Goal: Check status: Check status

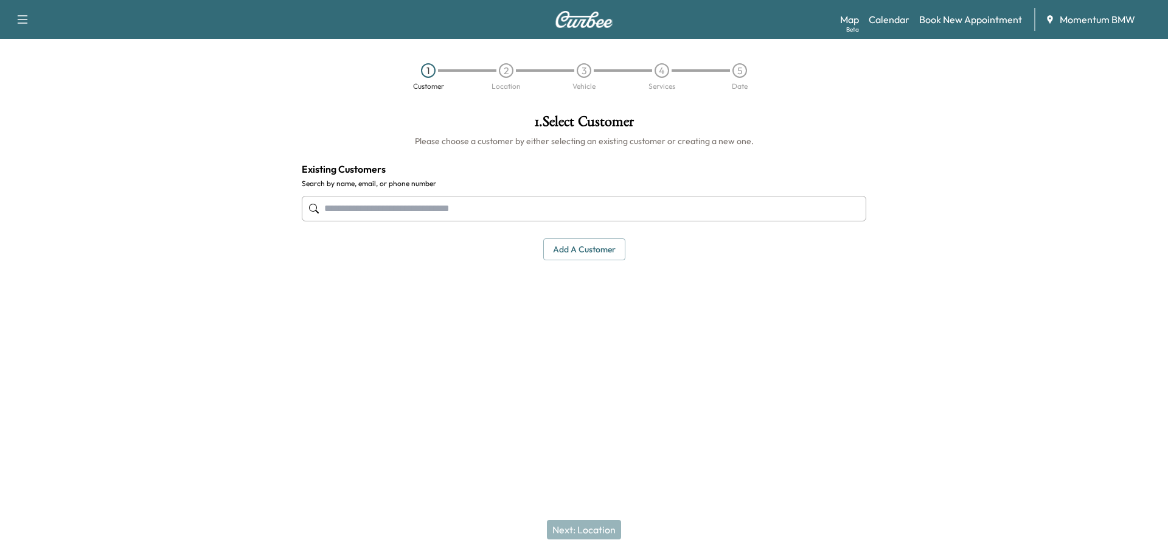
click at [881, 16] on link "Calendar" at bounding box center [888, 19] width 41 height 15
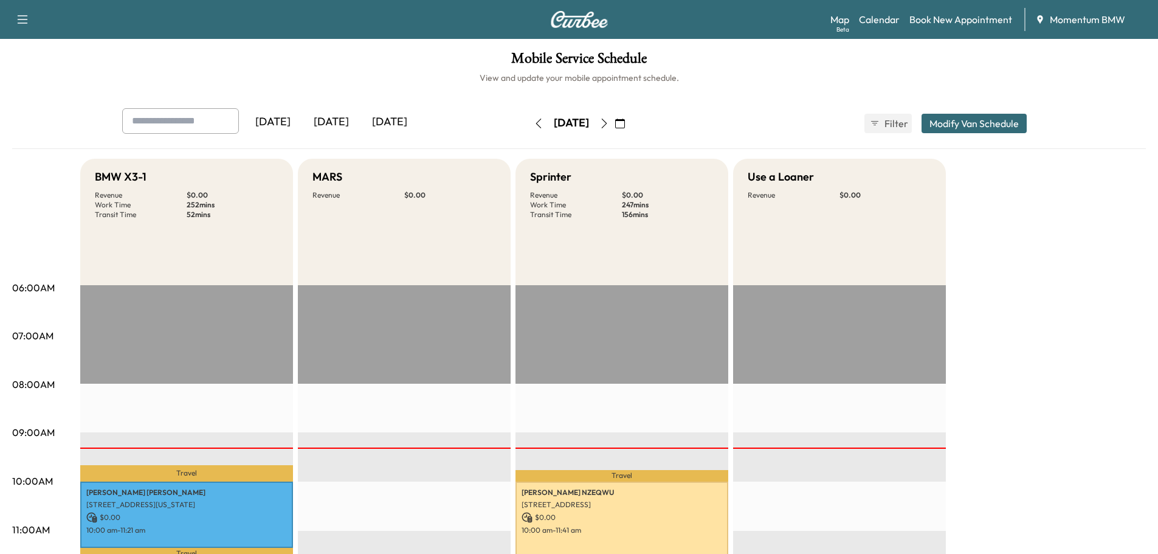
click at [534, 123] on icon "button" at bounding box center [539, 124] width 10 height 10
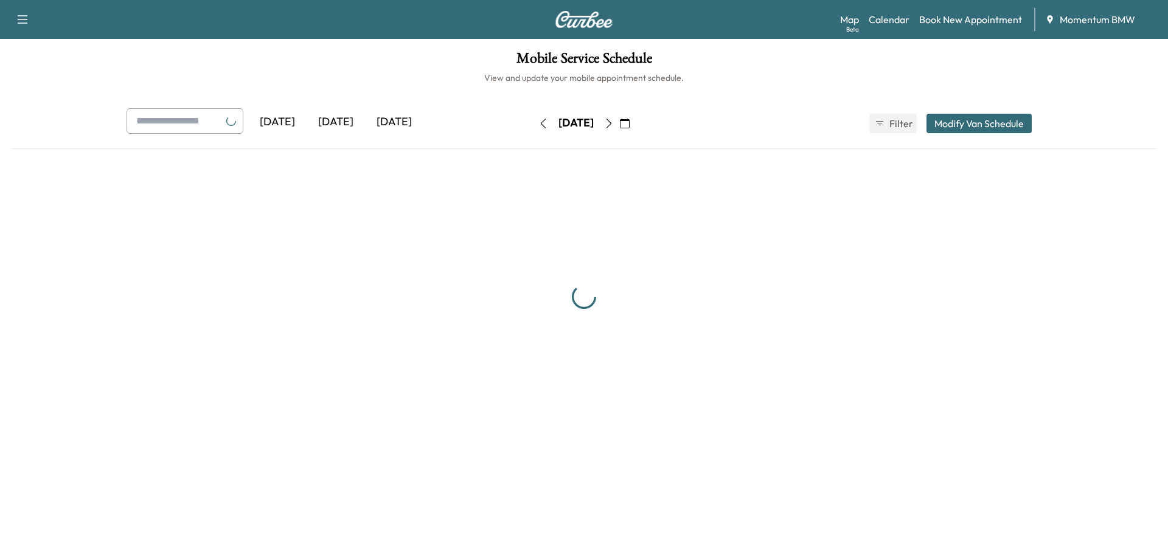
click at [541, 123] on icon "button" at bounding box center [543, 124] width 5 height 10
click at [538, 123] on icon "button" at bounding box center [543, 124] width 10 height 10
click at [538, 122] on icon "button" at bounding box center [543, 124] width 10 height 10
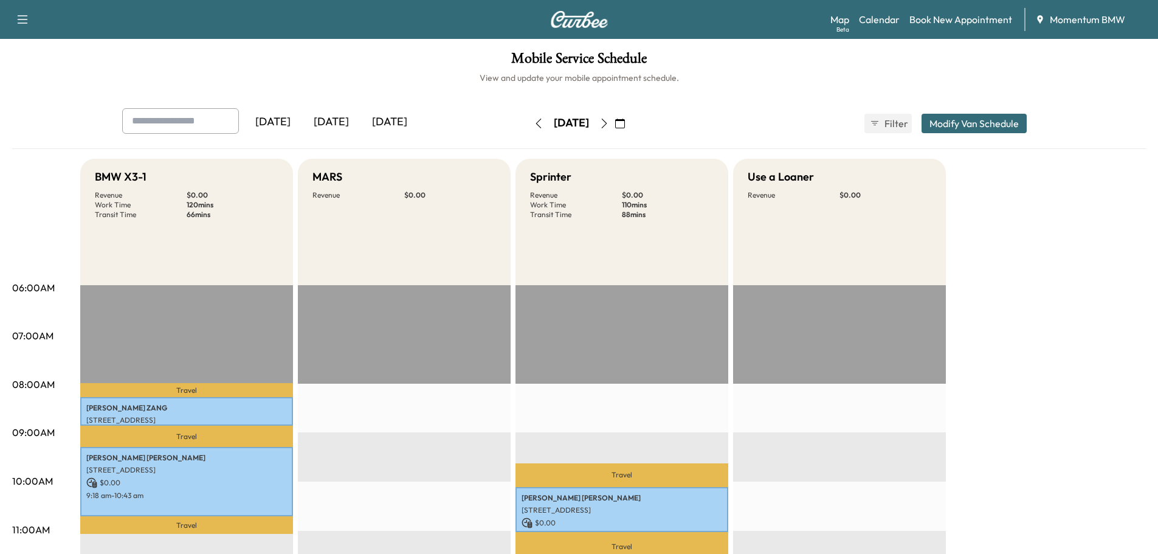
click at [534, 122] on icon "button" at bounding box center [539, 124] width 10 height 10
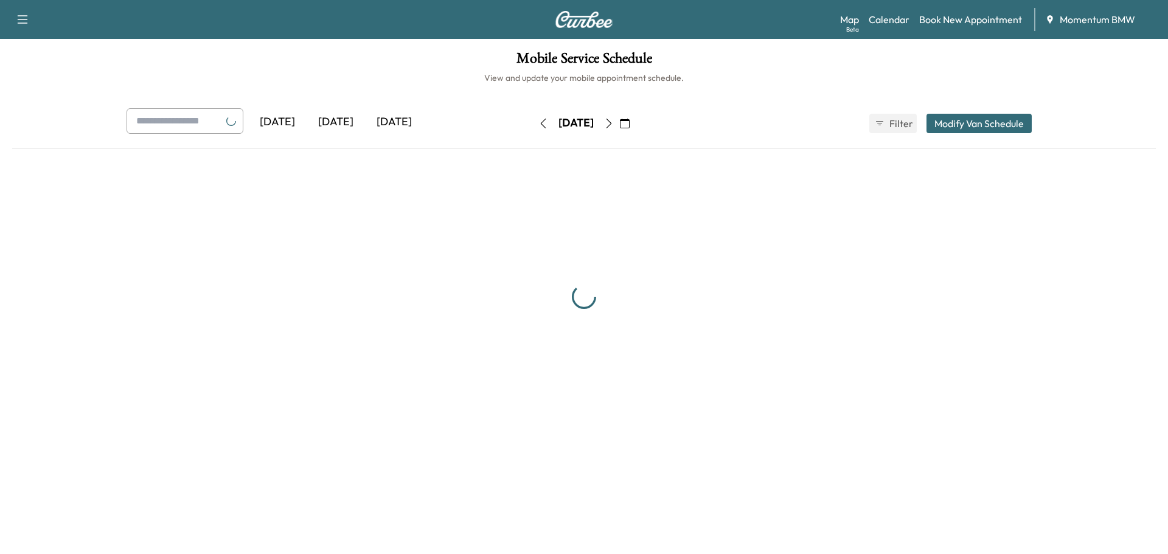
click at [538, 122] on icon "button" at bounding box center [543, 124] width 10 height 10
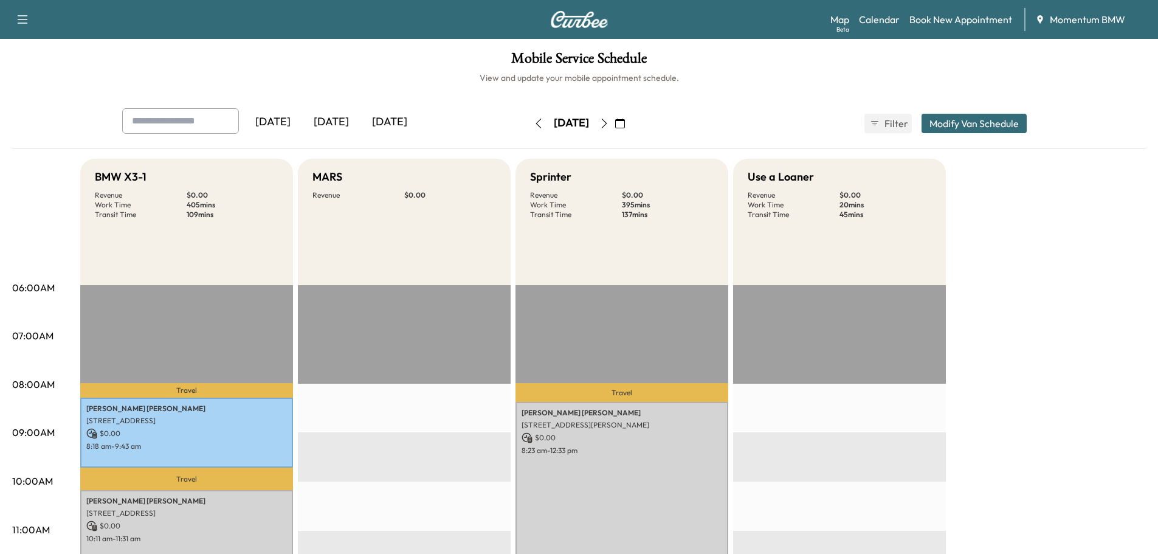
click at [607, 120] on icon "button" at bounding box center [603, 124] width 5 height 10
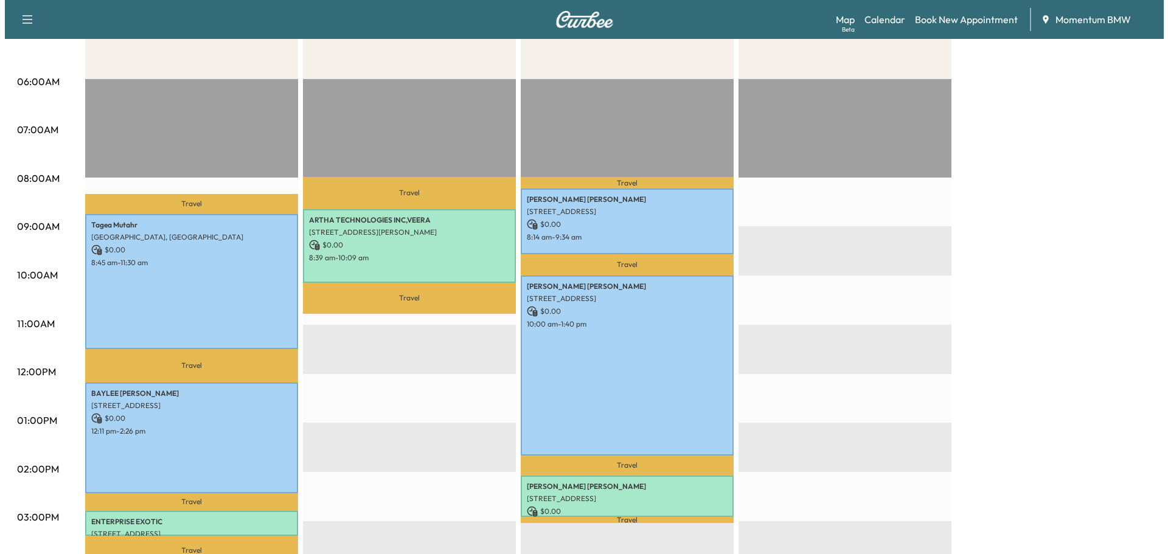
scroll to position [243, 0]
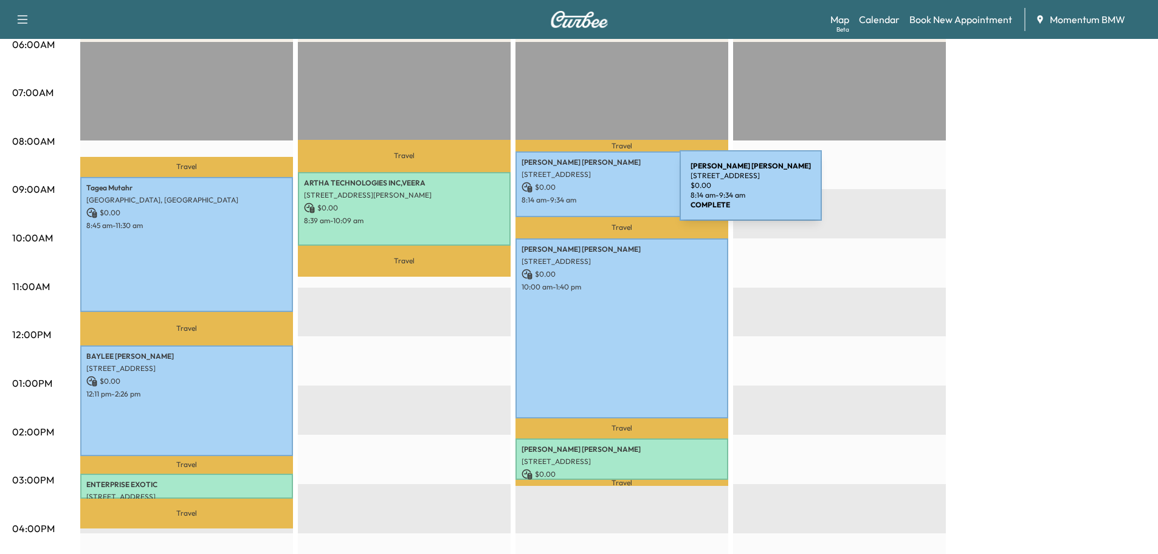
click at [589, 193] on div "[PERSON_NAME] [STREET_ADDRESS] $ 0.00 8:14 am - 9:34 am" at bounding box center [622, 184] width 213 height 66
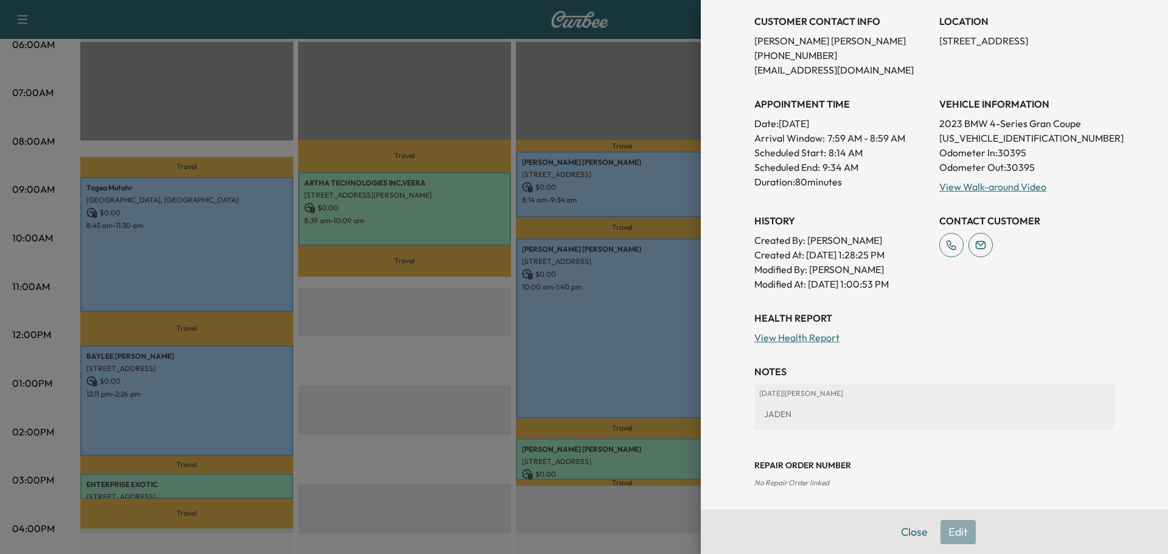
scroll to position [234, 0]
click at [933, 181] on link "View Walk-around Video" at bounding box center [992, 184] width 107 height 12
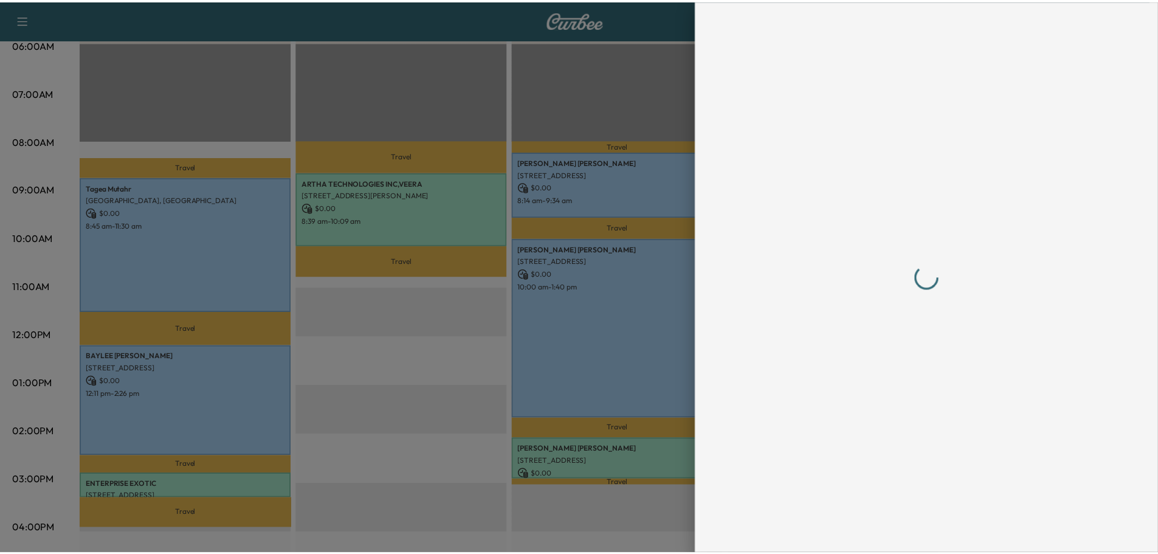
scroll to position [0, 0]
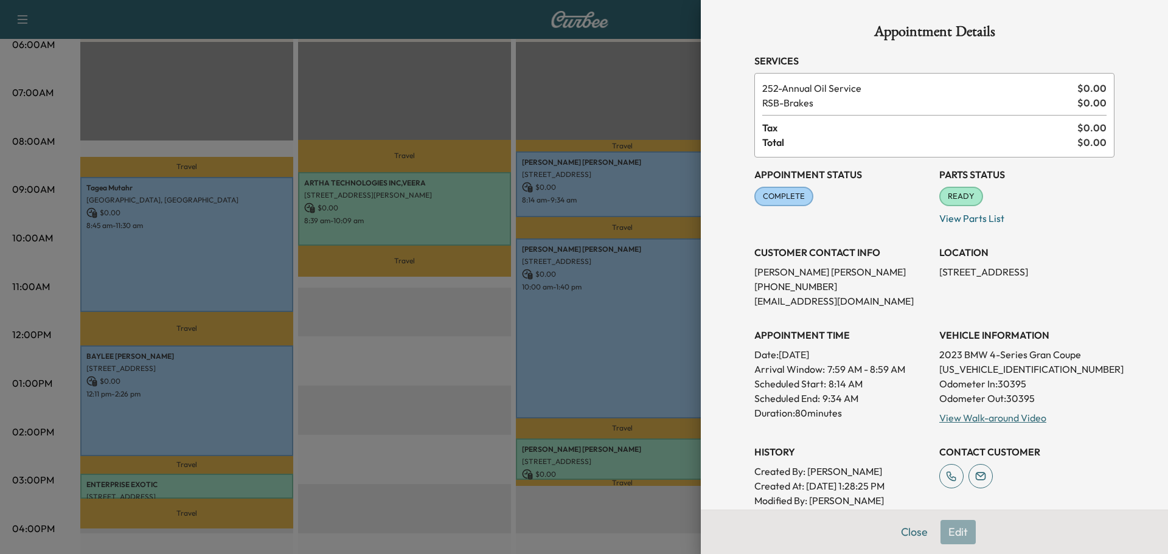
click at [904, 519] on button "Close" at bounding box center [914, 532] width 43 height 24
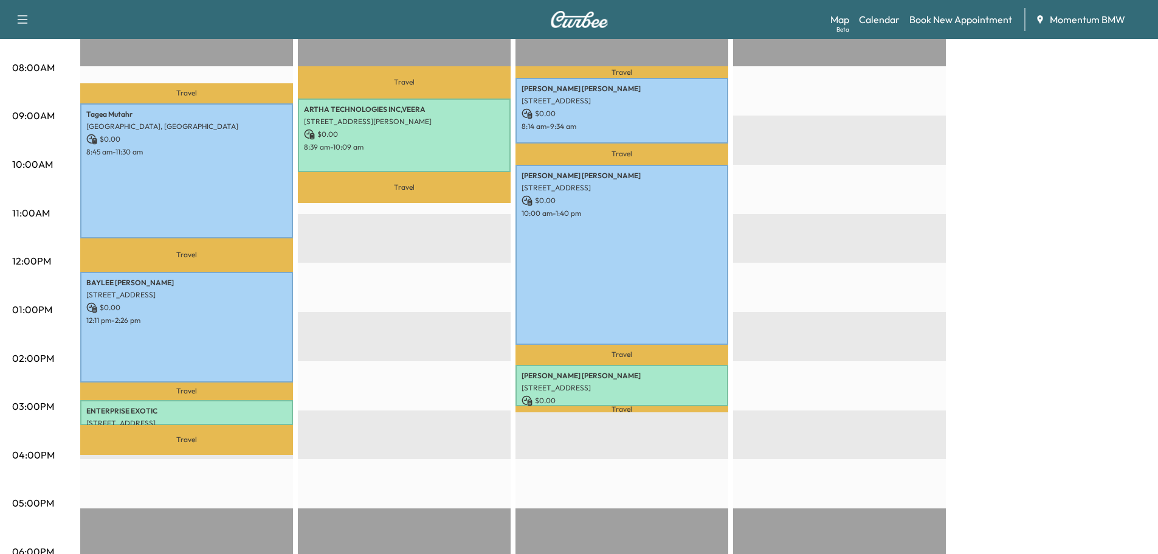
scroll to position [304, 0]
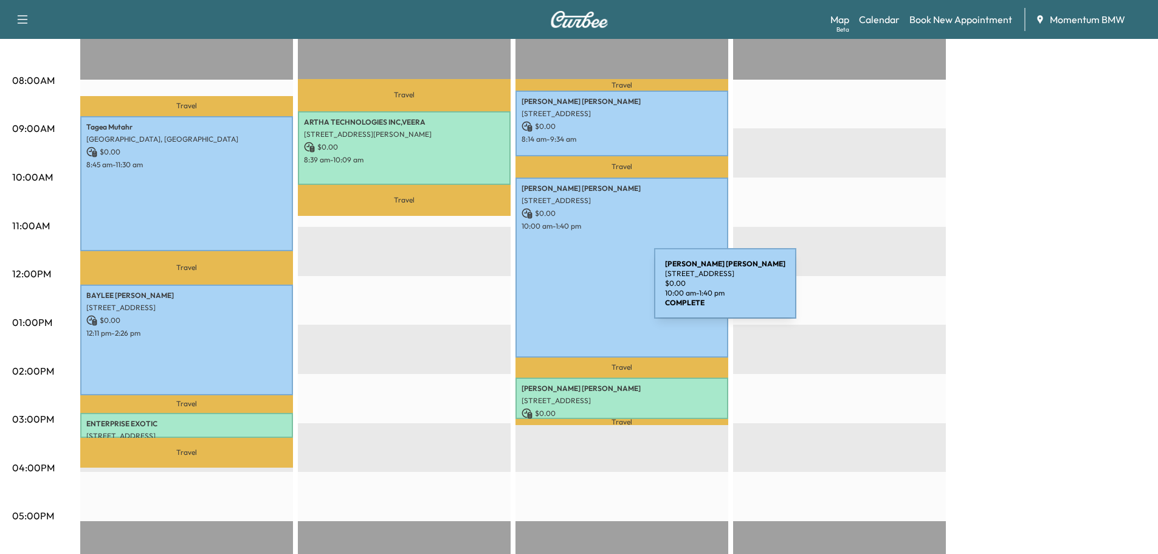
click at [563, 291] on div "[PERSON_NAME] [STREET_ADDRESS] $ 0.00 10:00 am - 1:40 pm" at bounding box center [622, 268] width 213 height 180
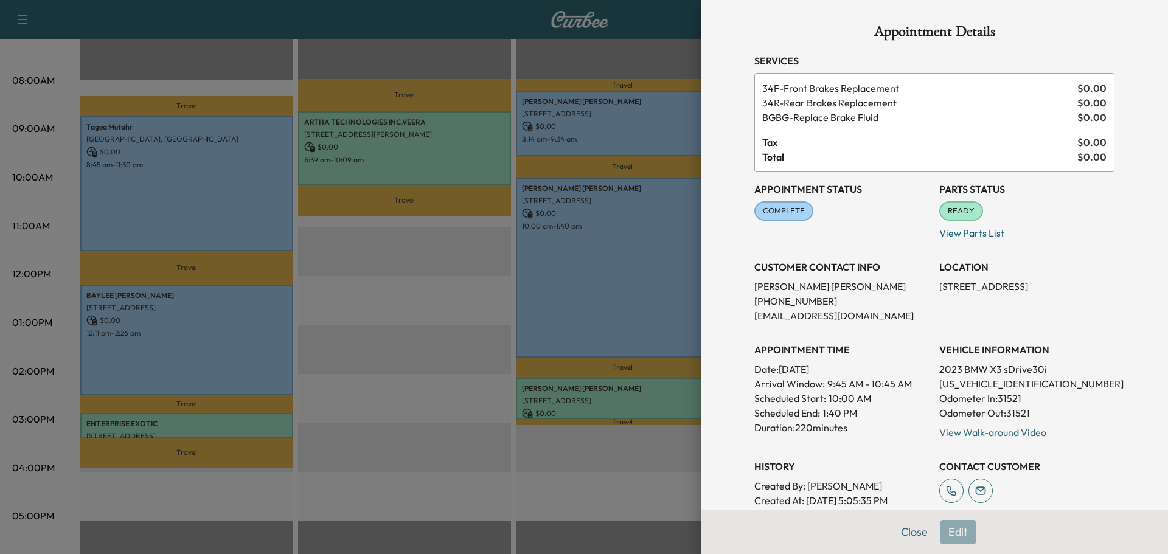
click at [933, 434] on link "View Walk-around Video" at bounding box center [992, 432] width 107 height 12
click at [904, 519] on button "Close" at bounding box center [914, 532] width 43 height 24
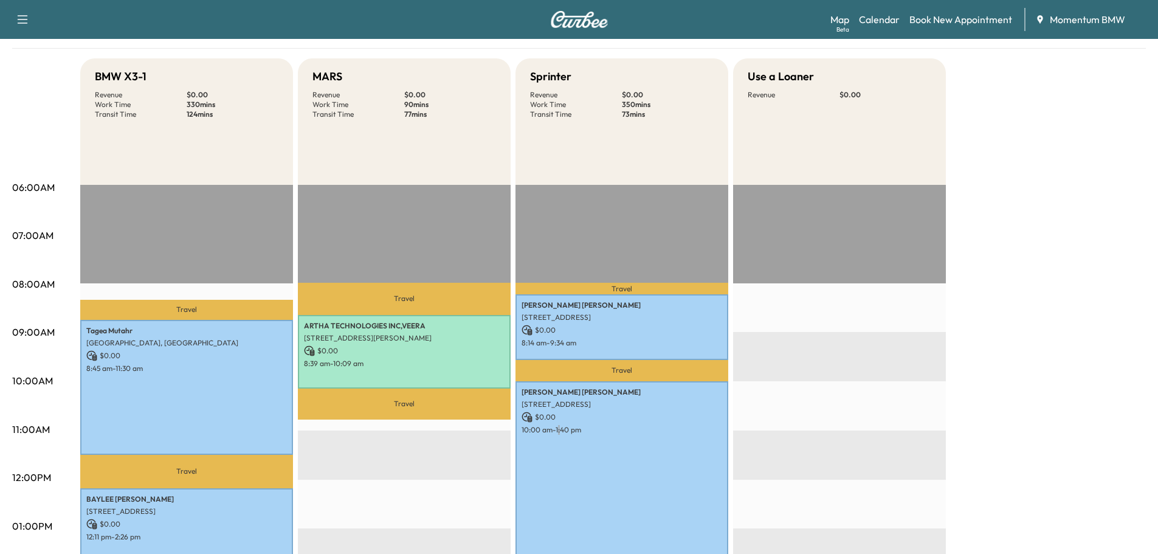
scroll to position [0, 0]
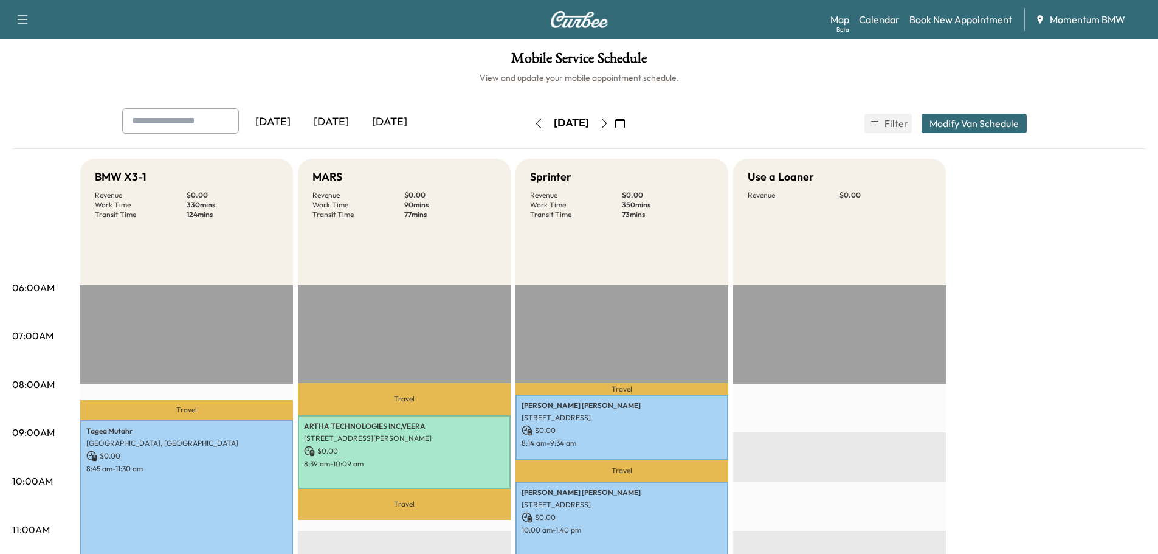
click at [534, 123] on icon "button" at bounding box center [539, 124] width 10 height 10
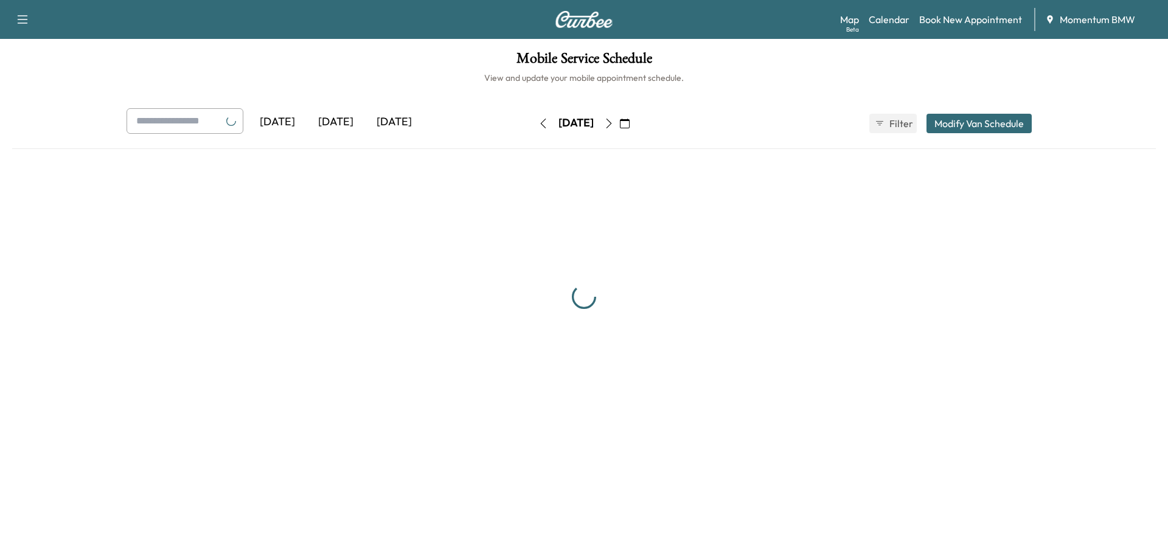
click at [538, 123] on icon "button" at bounding box center [543, 124] width 10 height 10
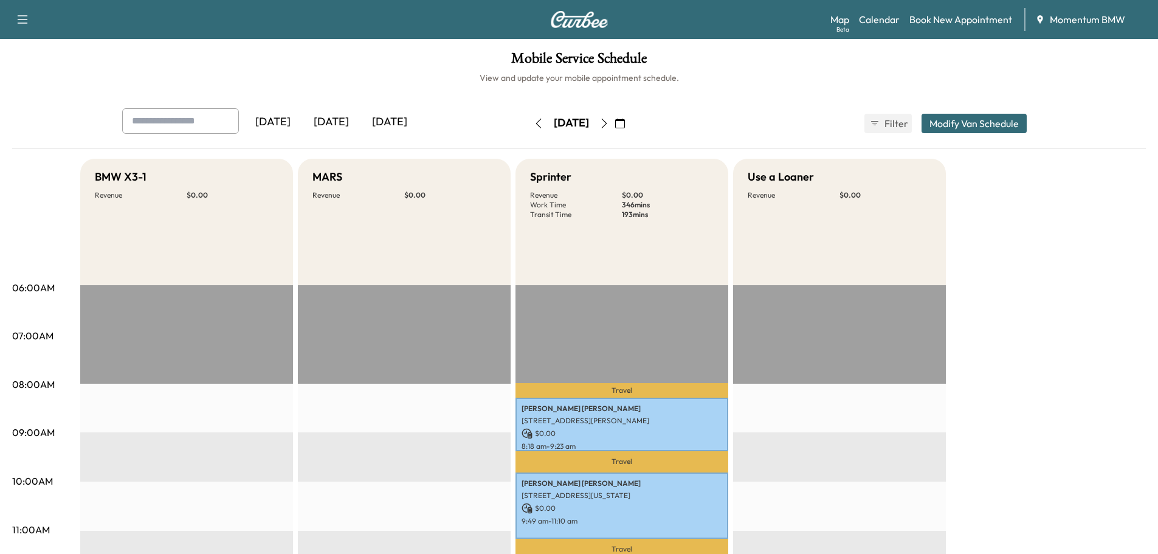
click at [609, 122] on icon "button" at bounding box center [605, 124] width 10 height 10
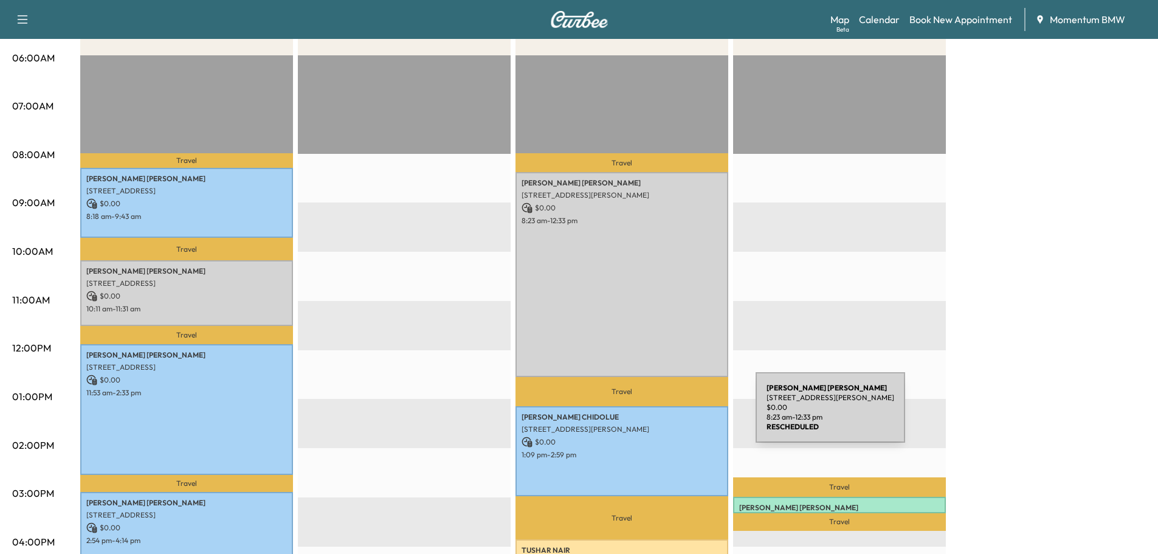
scroll to position [243, 0]
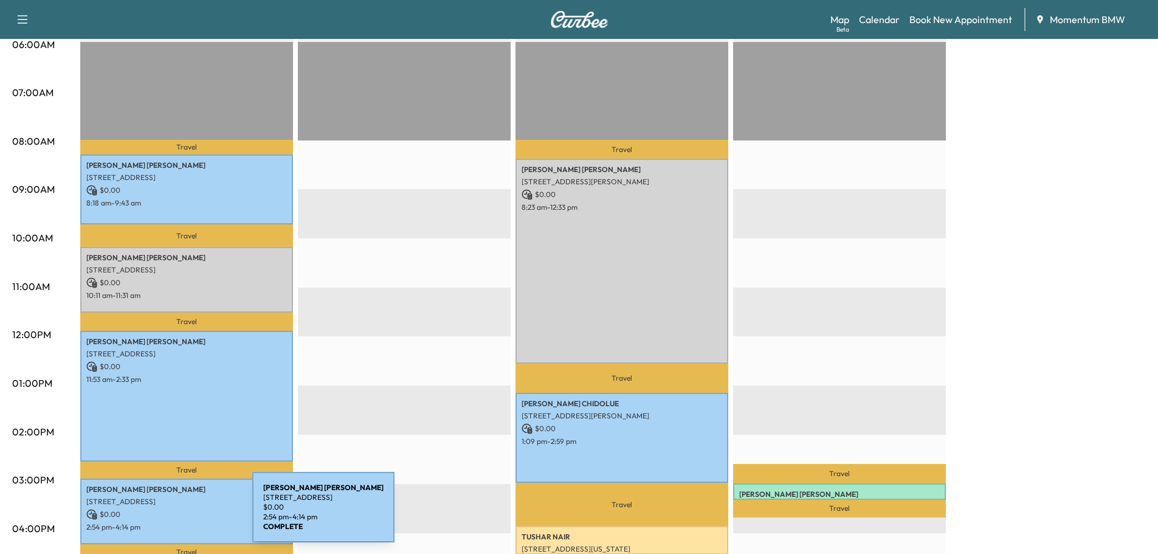
click at [161, 515] on div "[PERSON_NAME] [STREET_ADDRESS] $ 0.00 2:54 pm - 4:14 pm" at bounding box center [186, 512] width 213 height 66
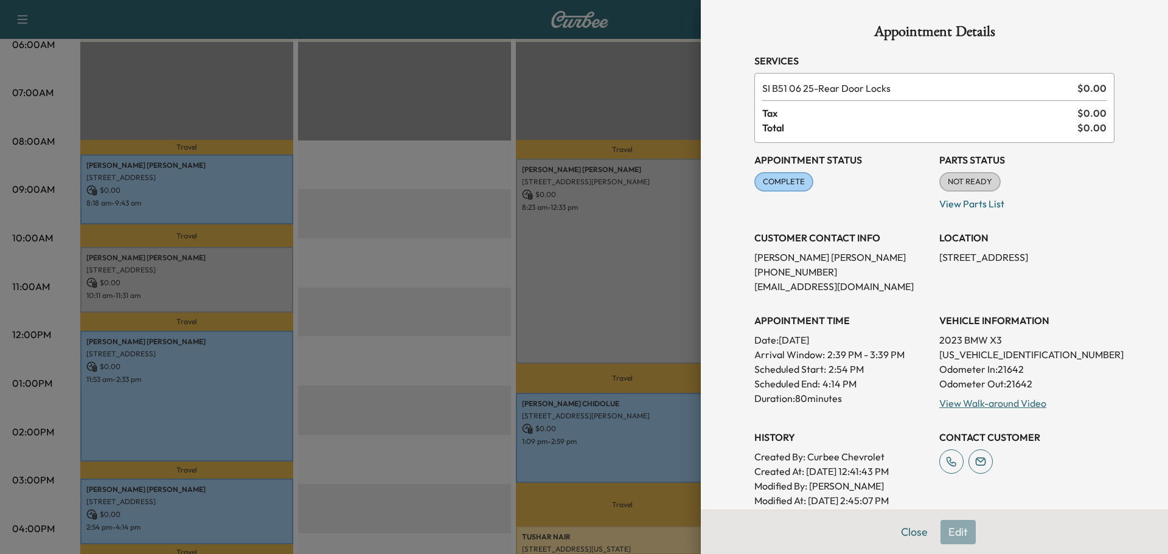
click at [933, 402] on link "View Walk-around Video" at bounding box center [992, 403] width 107 height 12
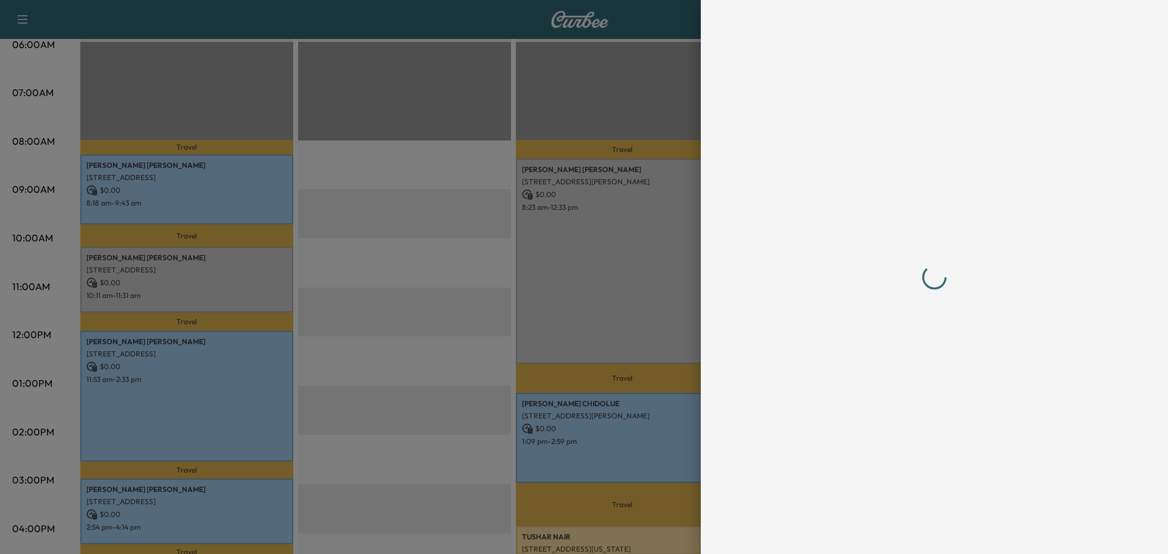
click at [903, 519] on div at bounding box center [933, 277] width 389 height 554
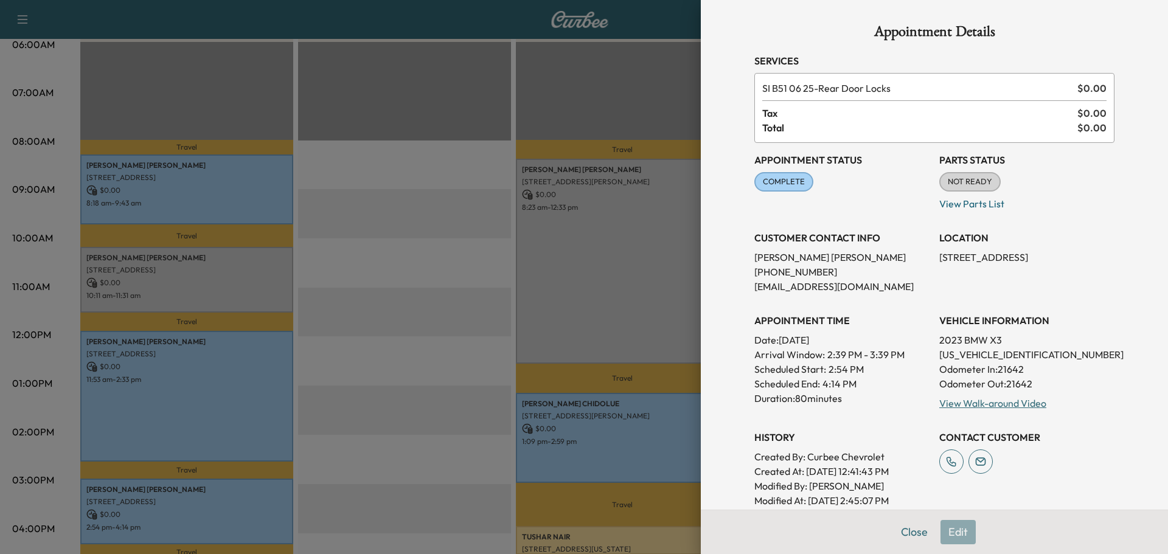
click at [902, 519] on button "Close" at bounding box center [914, 532] width 43 height 24
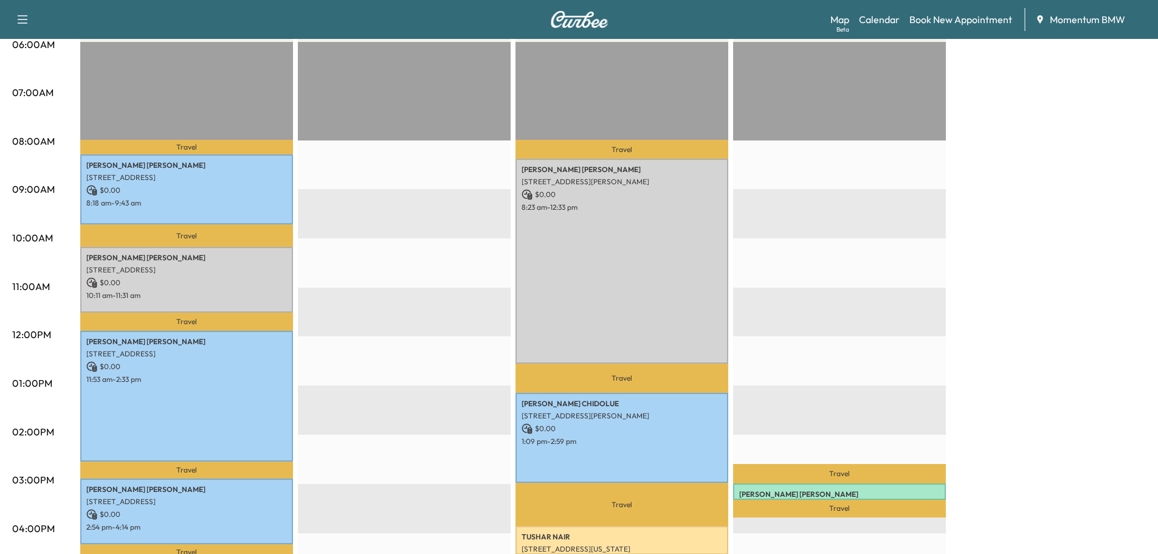
scroll to position [0, 0]
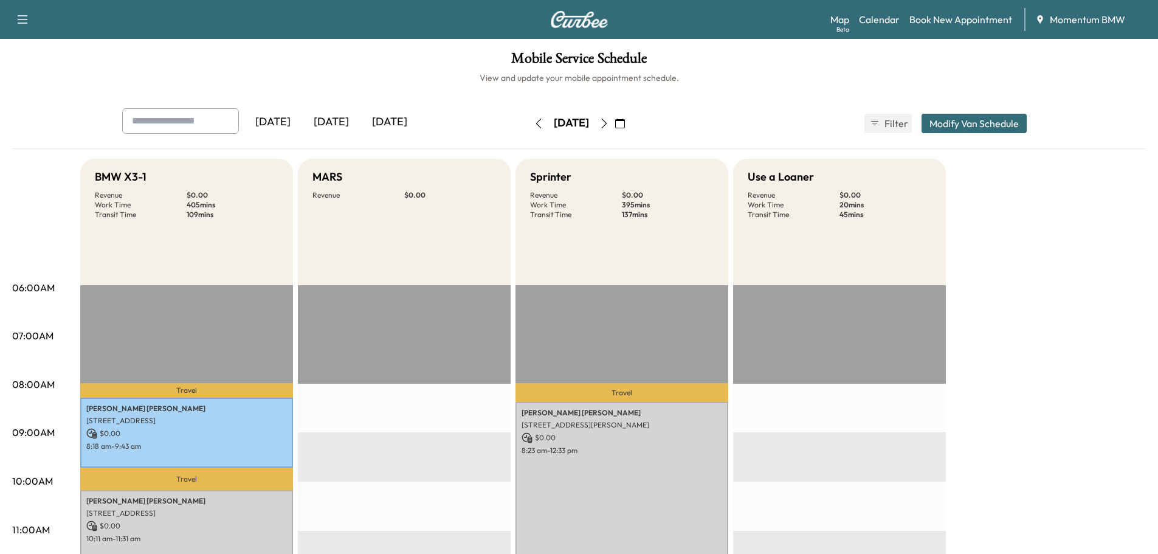
click at [609, 122] on icon "button" at bounding box center [605, 124] width 10 height 10
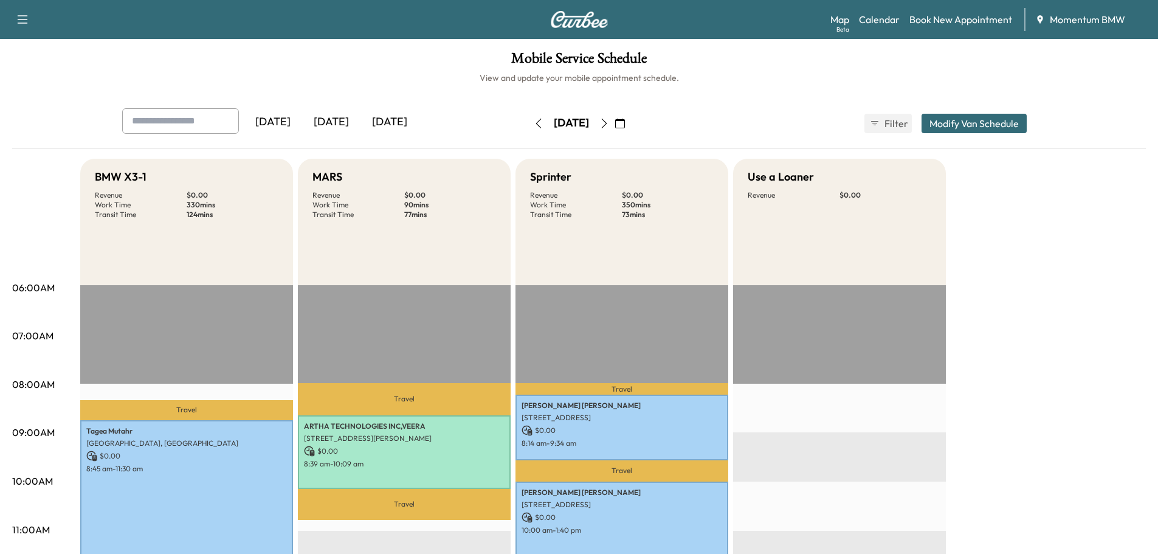
click at [609, 122] on icon "button" at bounding box center [605, 124] width 10 height 10
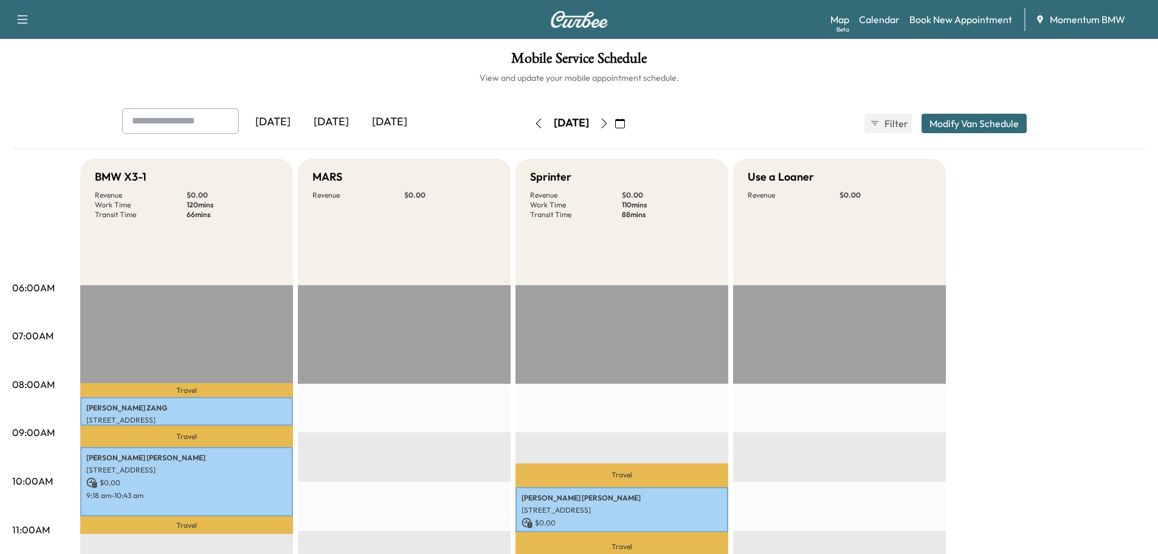
click at [609, 122] on icon "button" at bounding box center [605, 124] width 10 height 10
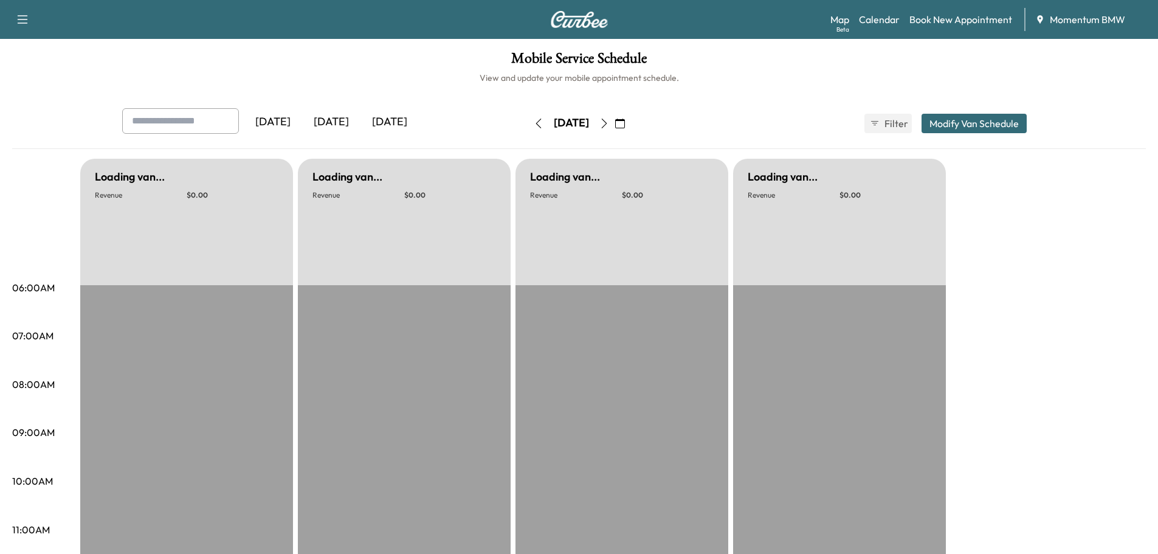
click at [615, 122] on div "[DATE]" at bounding box center [571, 123] width 86 height 19
click at [609, 125] on icon "button" at bounding box center [605, 124] width 10 height 10
click at [615, 129] on button "button" at bounding box center [604, 123] width 21 height 19
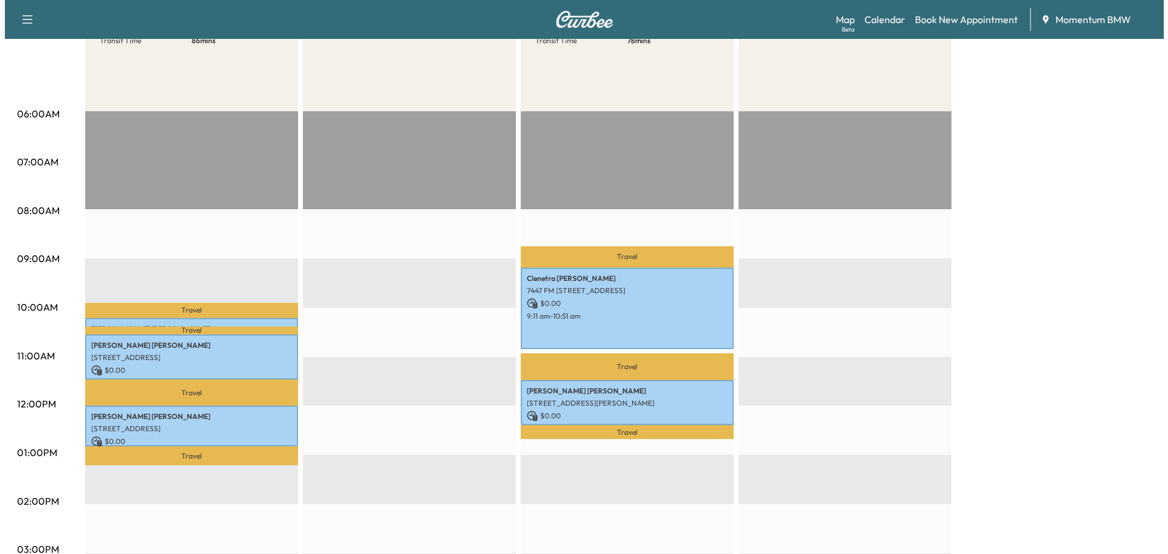
scroll to position [182, 0]
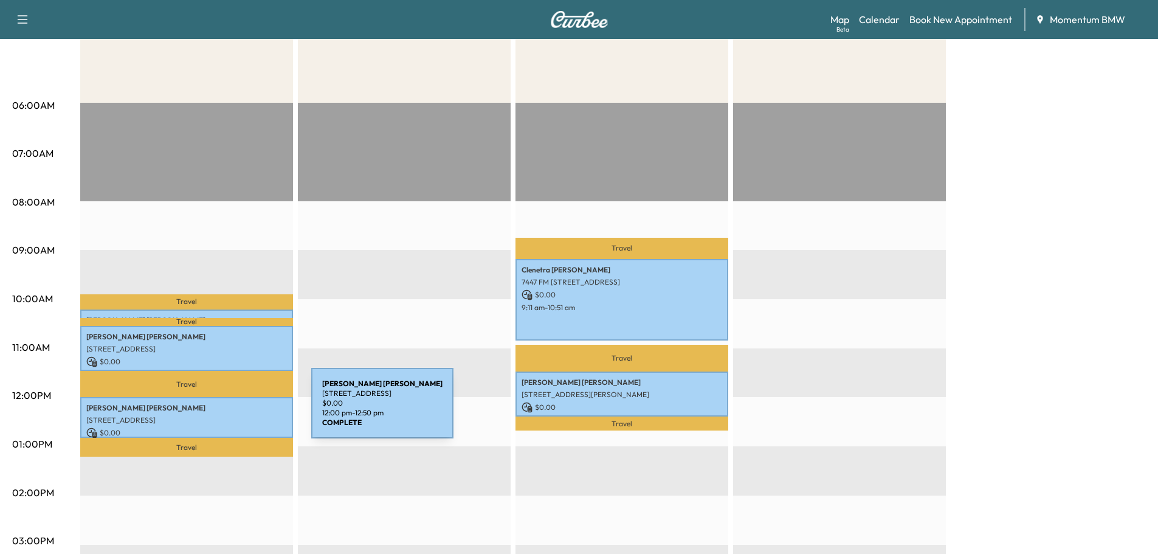
click at [220, 410] on div "[PERSON_NAME] [STREET_ADDRESS] $ 0.00 12:00 pm - 12:50 pm" at bounding box center [186, 417] width 213 height 41
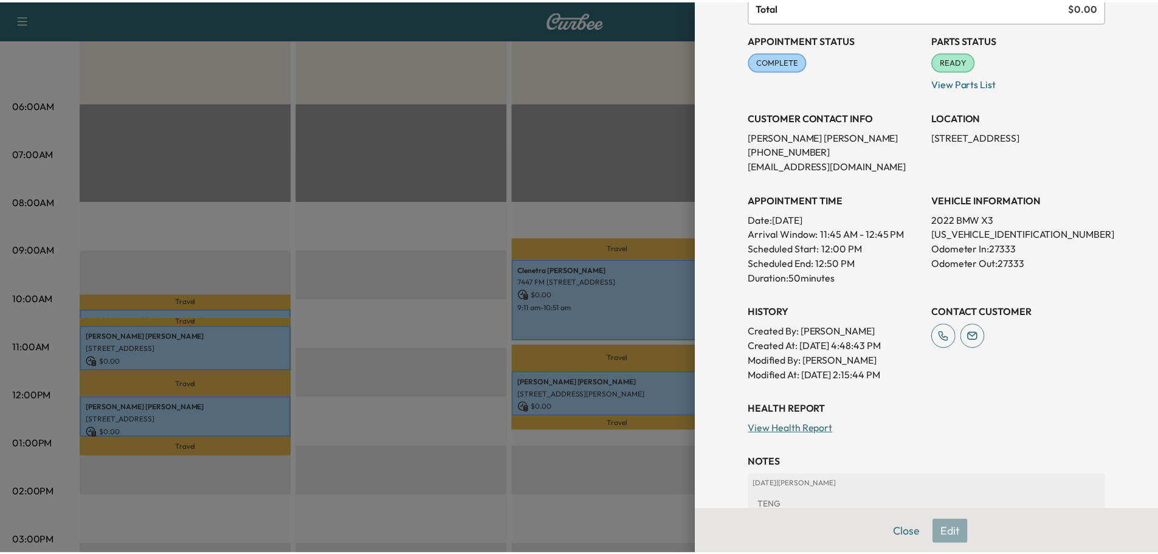
scroll to position [122, 0]
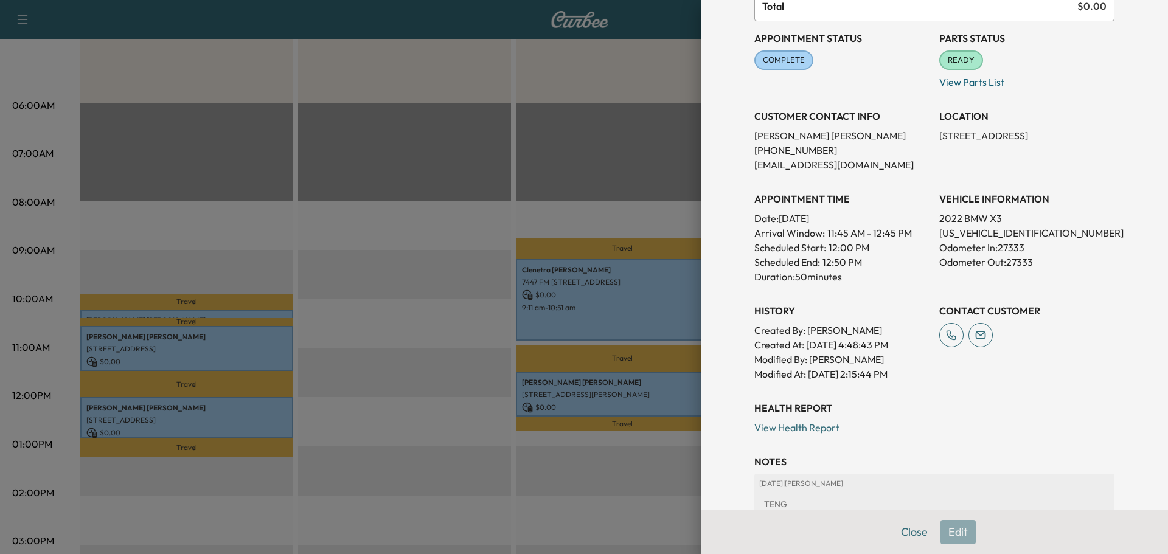
drag, startPoint x: 808, startPoint y: 361, endPoint x: 874, endPoint y: 365, distance: 67.1
click at [874, 365] on p "Modified By : [PERSON_NAME]" at bounding box center [841, 359] width 175 height 15
click at [904, 519] on button "Close" at bounding box center [914, 532] width 43 height 24
